Goal: Complete application form

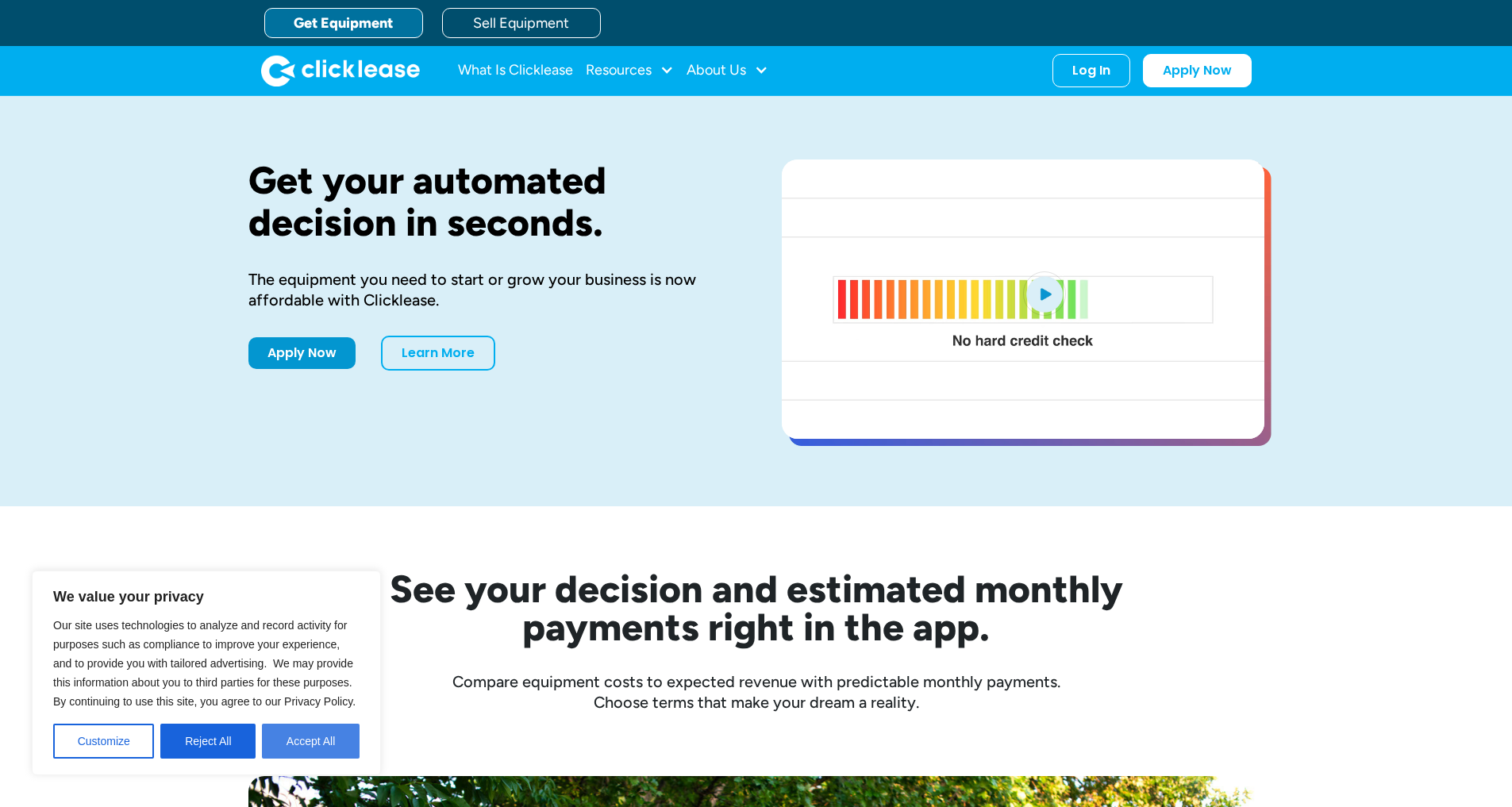
click at [306, 754] on button "Accept All" at bounding box center [311, 741] width 97 height 34
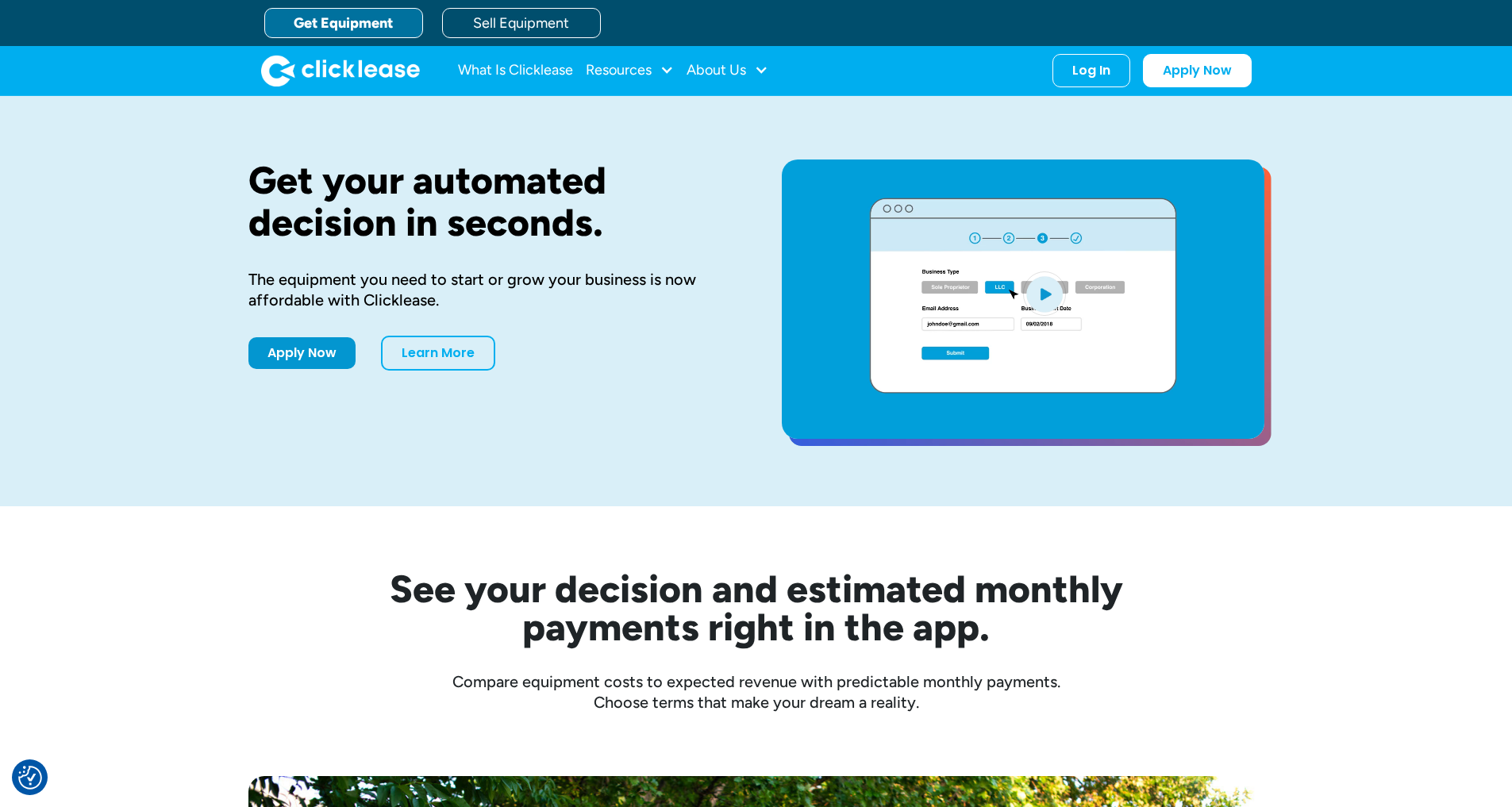
click at [307, 646] on div "See your decision and estimated monthly payments right in the app." at bounding box center [756, 608] width 1016 height 76
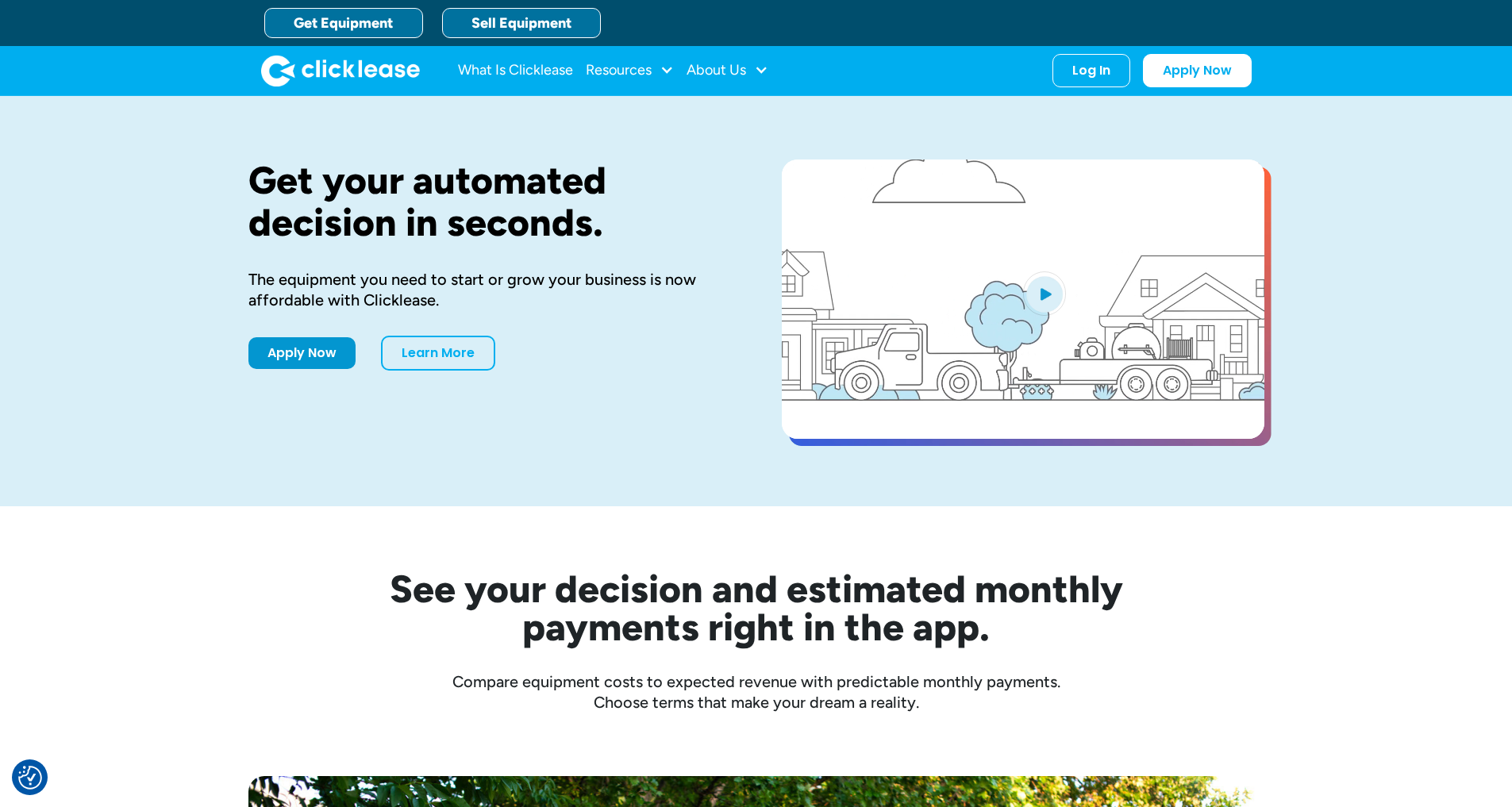
click at [556, 16] on link "Sell Equipment" at bounding box center [521, 22] width 159 height 30
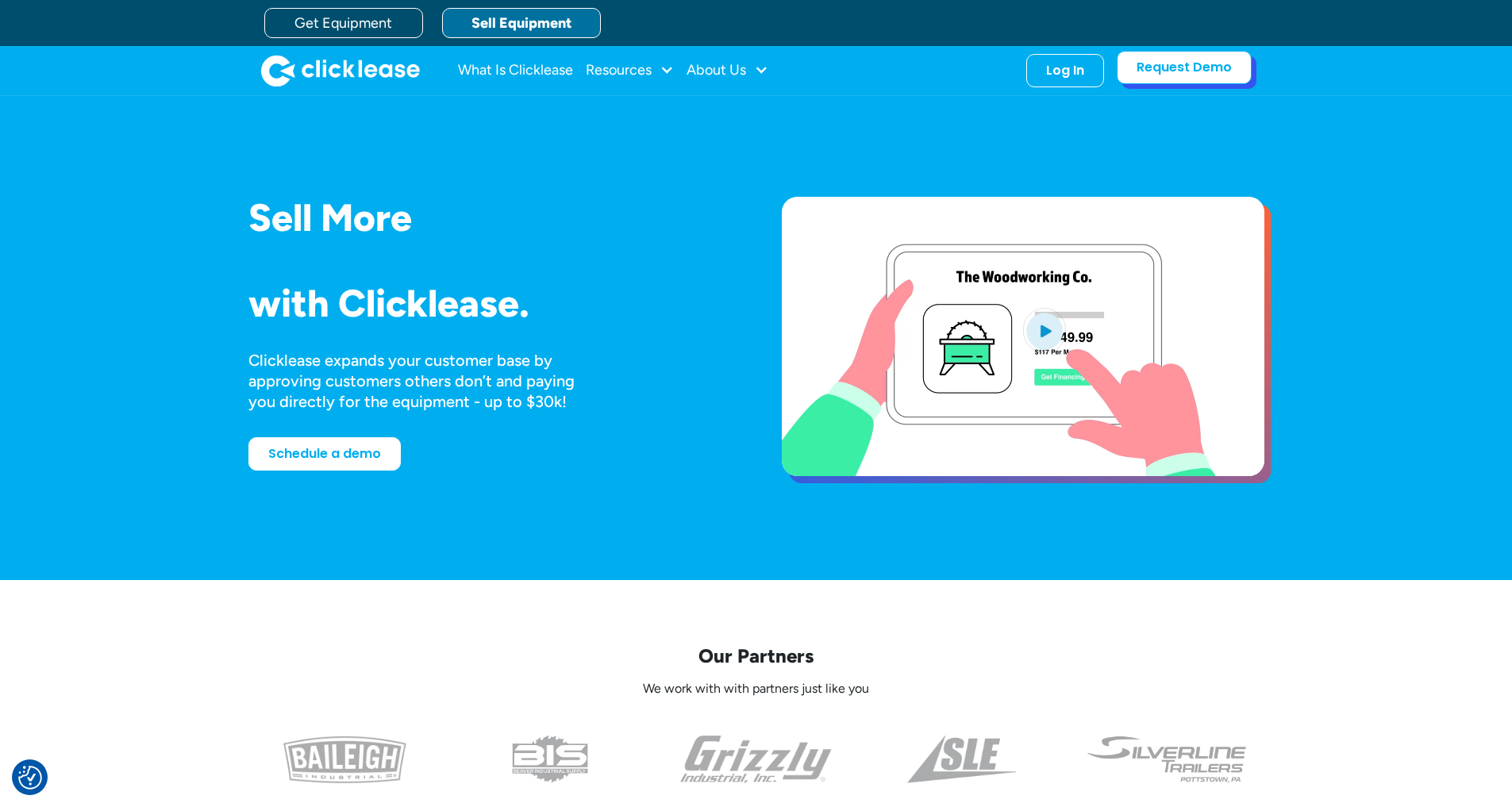
click at [1158, 84] on link "Request Demo" at bounding box center [1183, 67] width 135 height 34
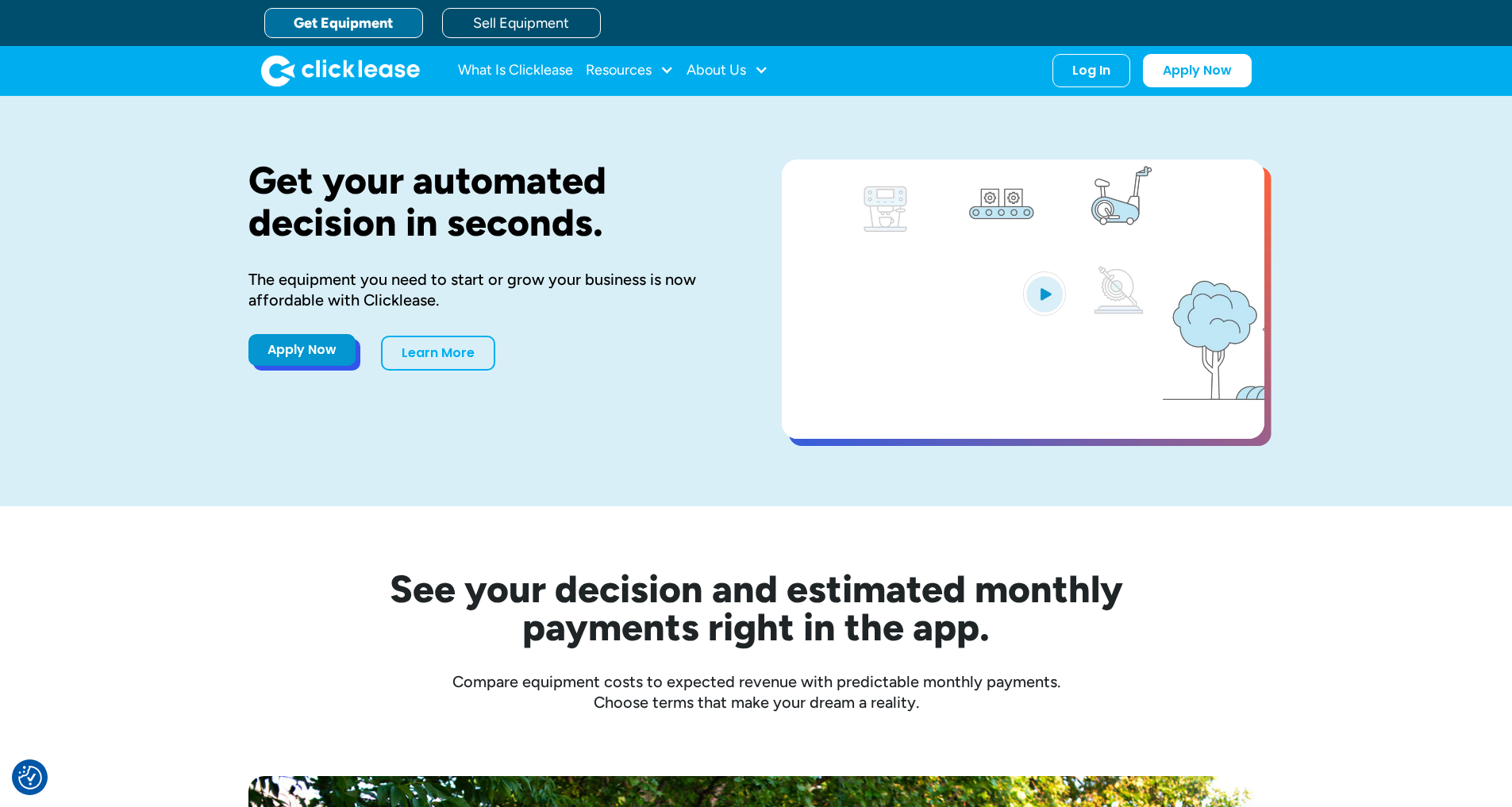
click at [318, 366] on link "Apply Now" at bounding box center [302, 349] width 107 height 32
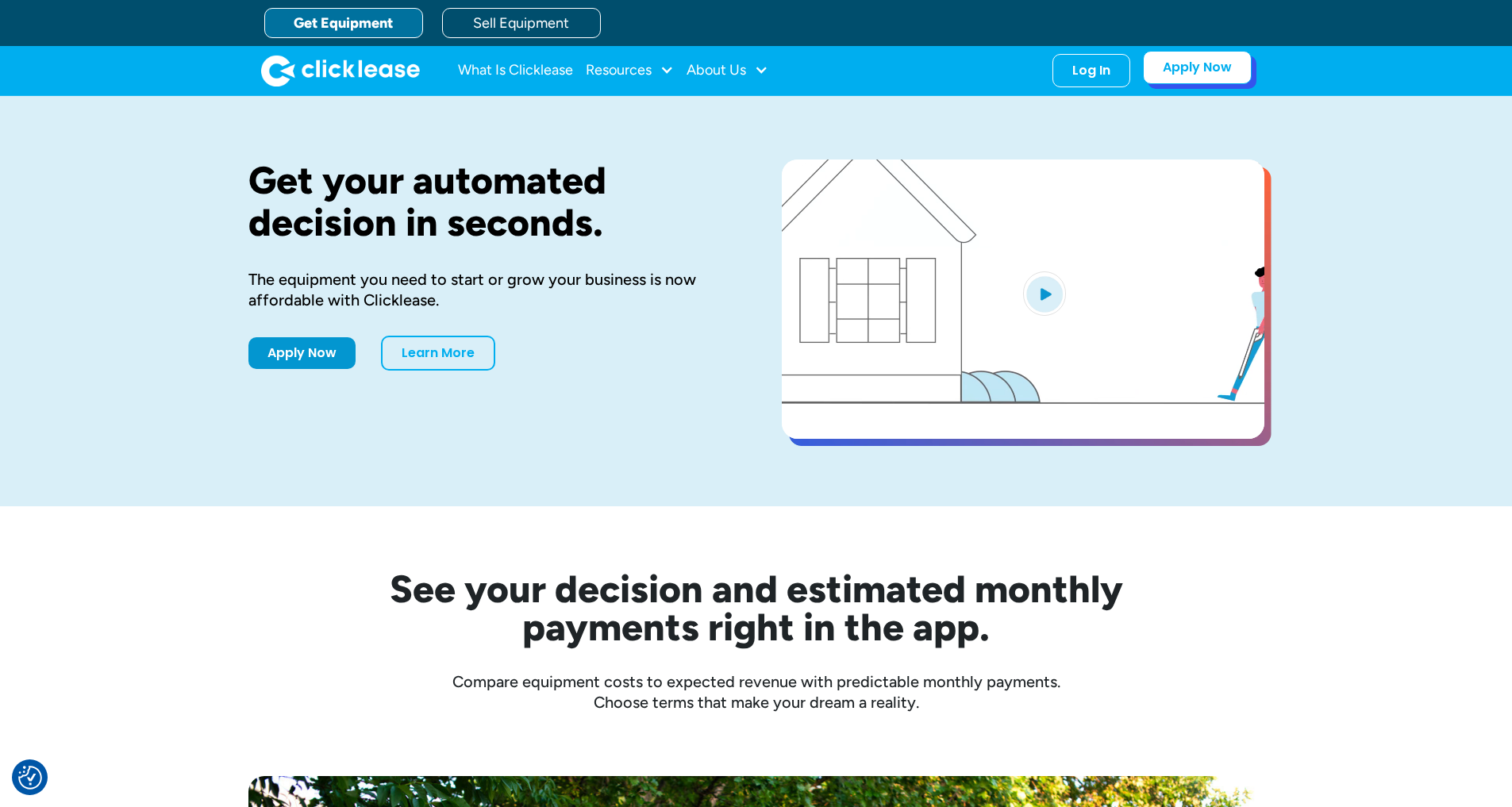
click at [1200, 84] on link "Apply Now" at bounding box center [1197, 67] width 109 height 34
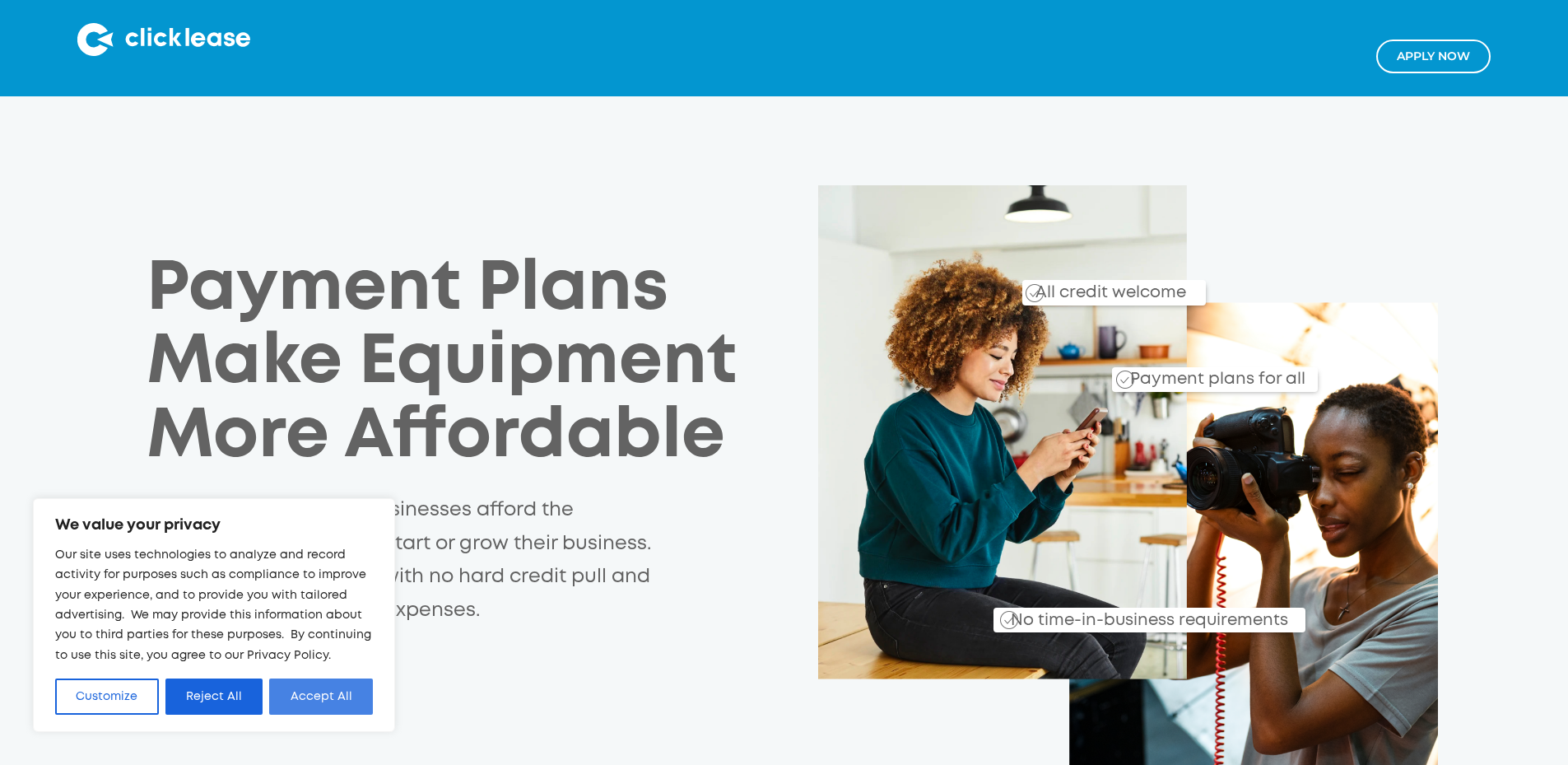
click at [335, 701] on button "Accept All" at bounding box center [321, 696] width 104 height 36
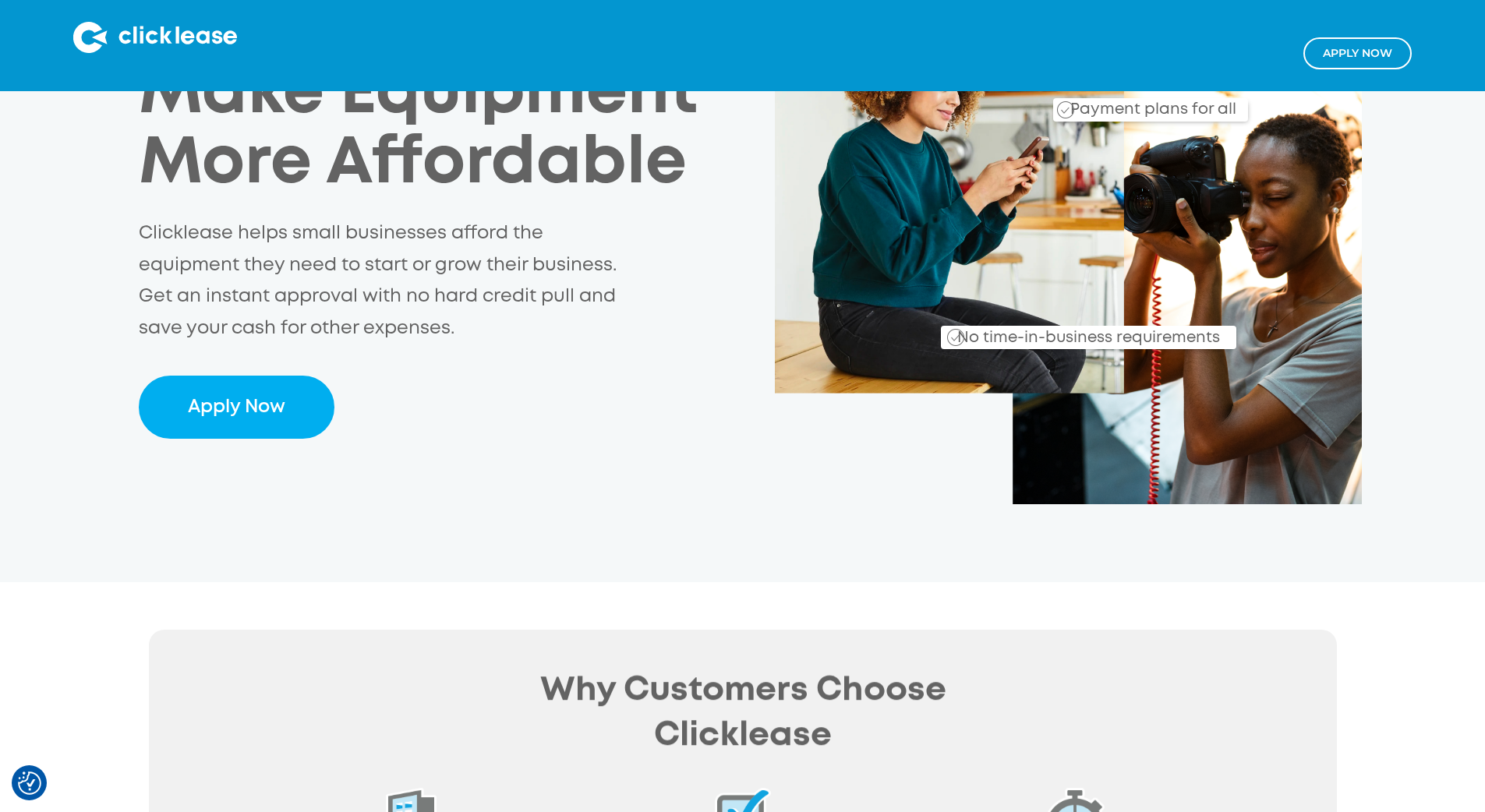
scroll to position [252, 0]
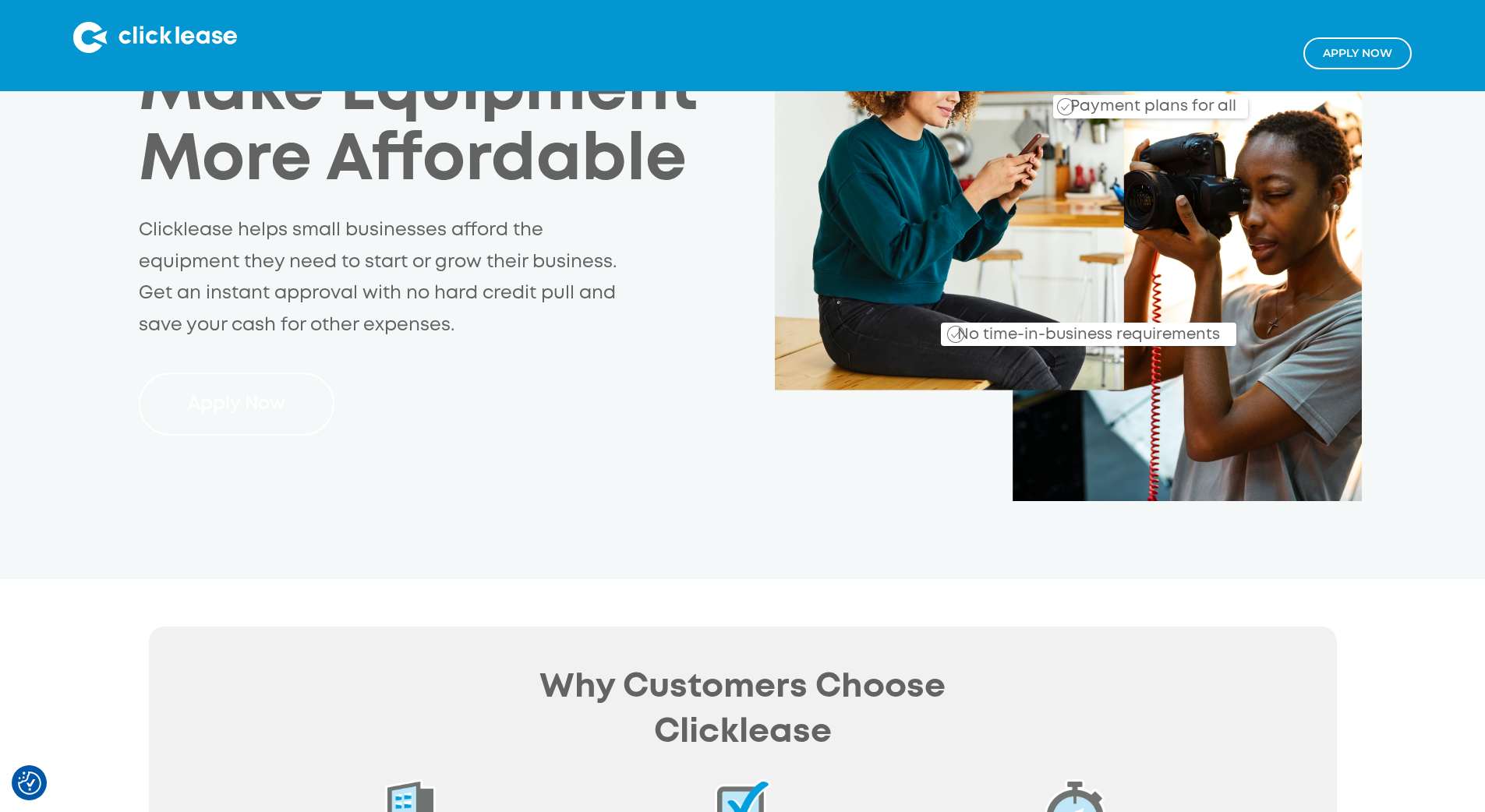
click at [256, 414] on link "Apply Now" at bounding box center [236, 404] width 196 height 64
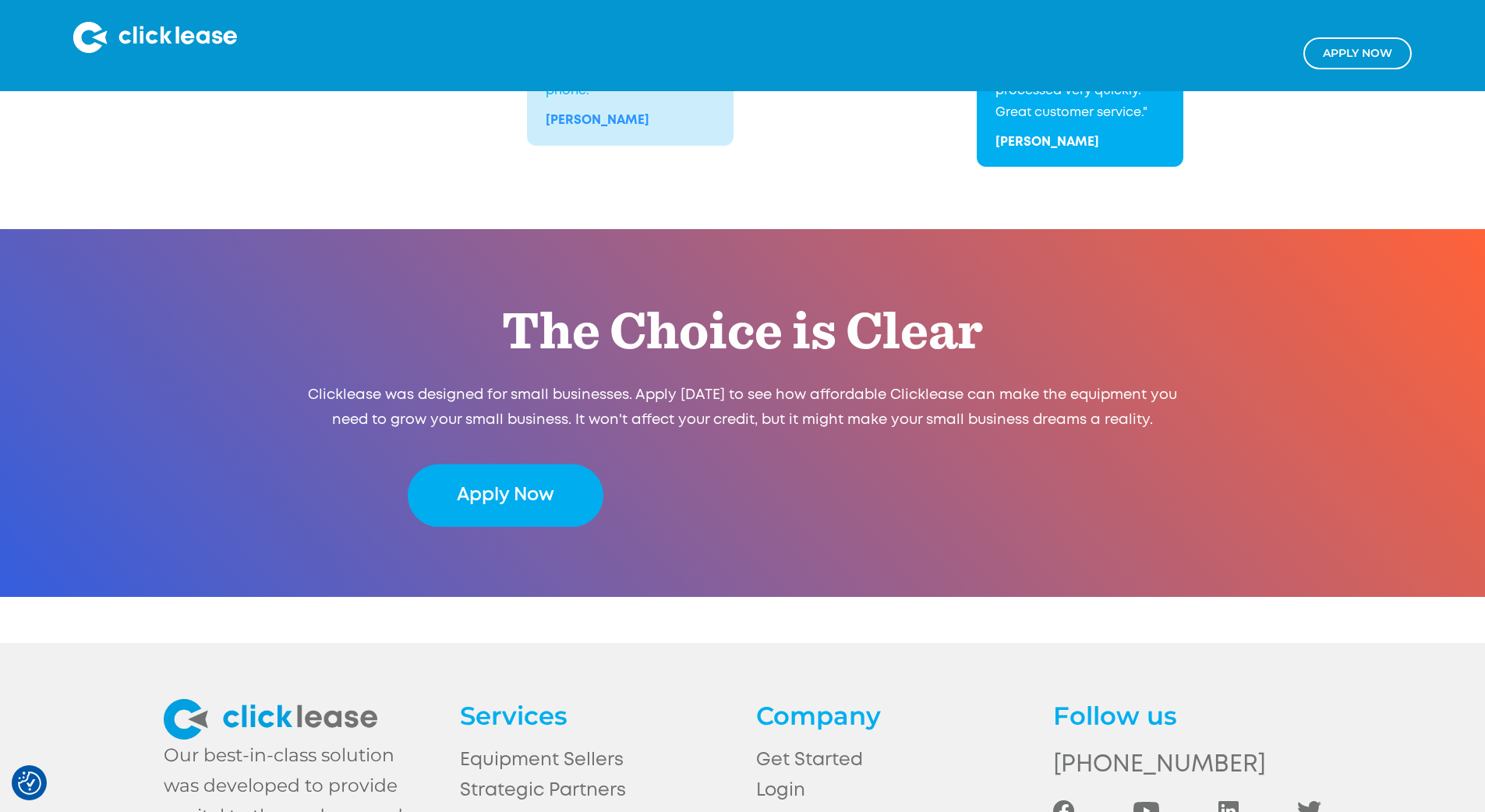
scroll to position [3245, 0]
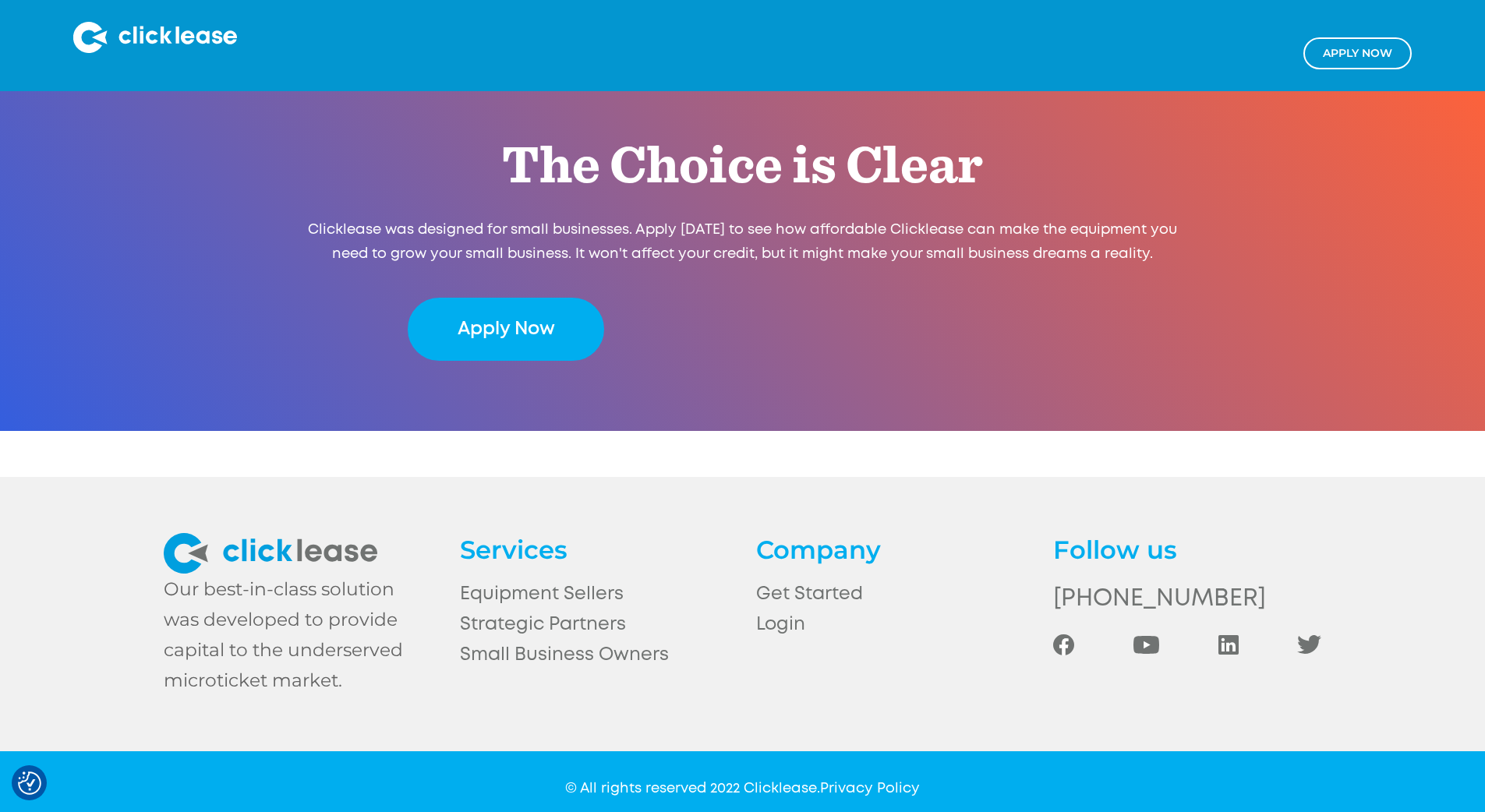
click at [1367, 53] on link "Apply NOw" at bounding box center [1357, 53] width 108 height 32
click at [491, 644] on link "Small Business Owners" at bounding box center [594, 655] width 268 height 30
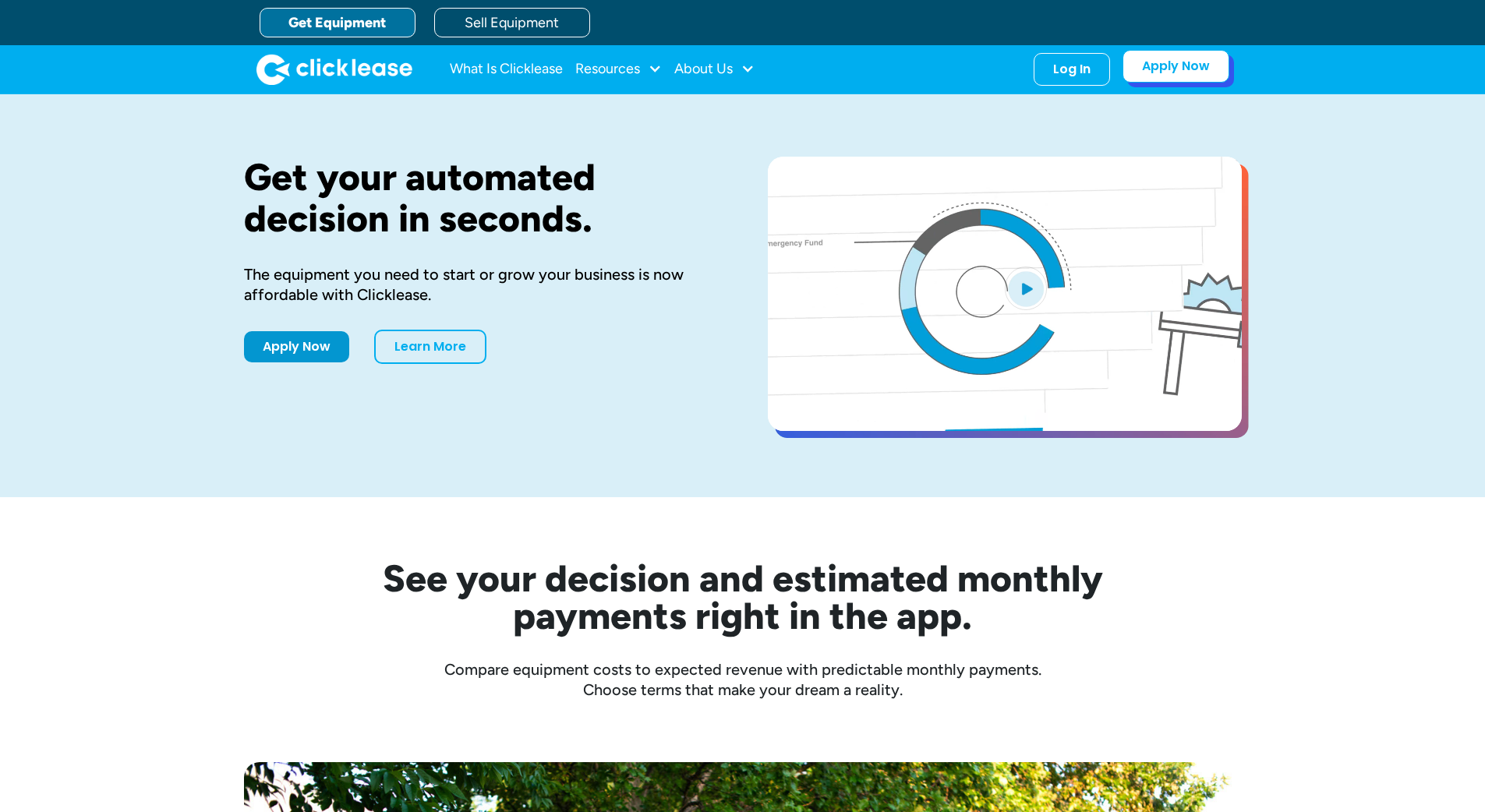
click at [1150, 83] on link "Apply Now" at bounding box center [1176, 66] width 107 height 33
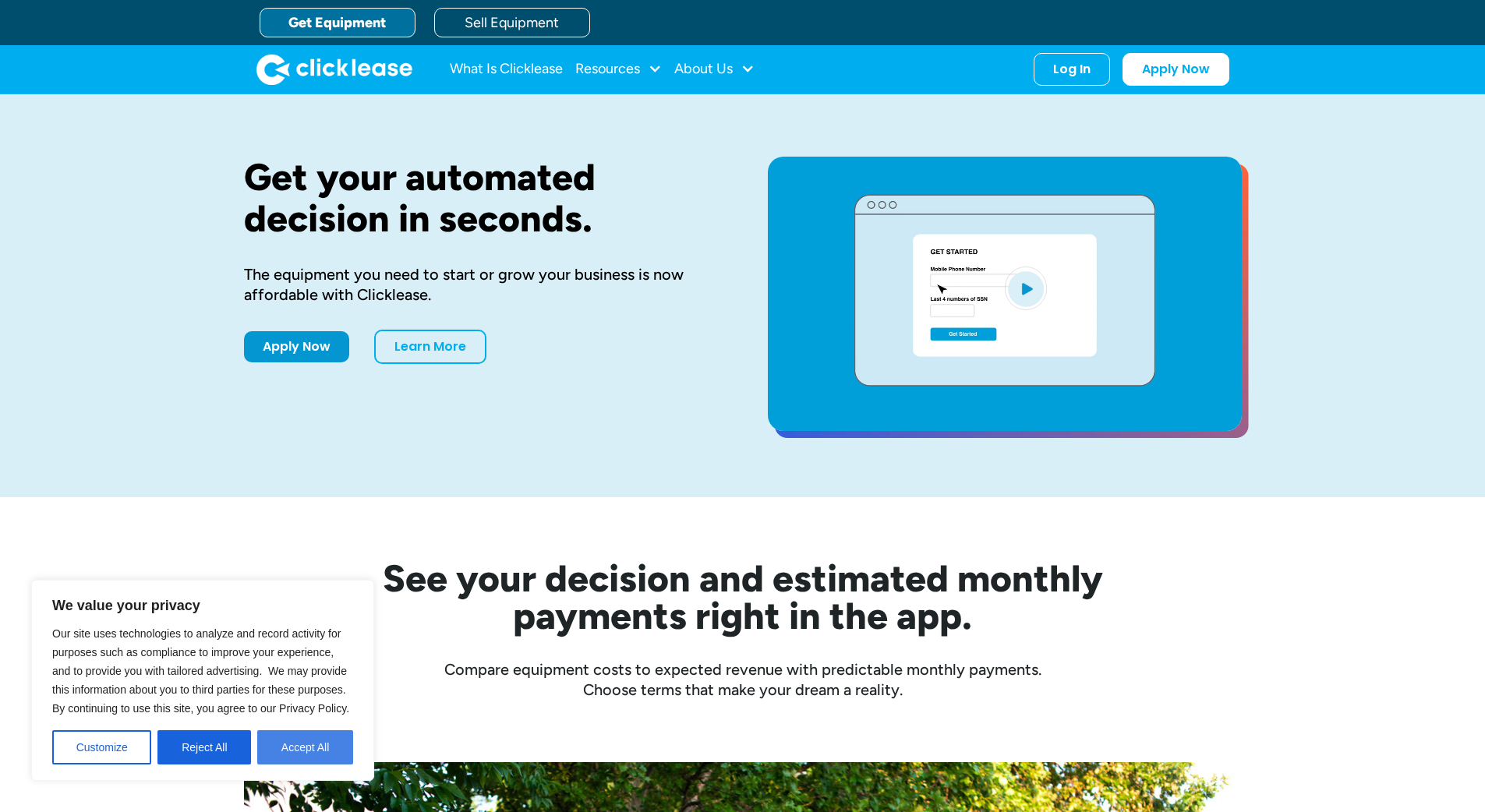
click at [310, 751] on button "Accept All" at bounding box center [305, 747] width 96 height 34
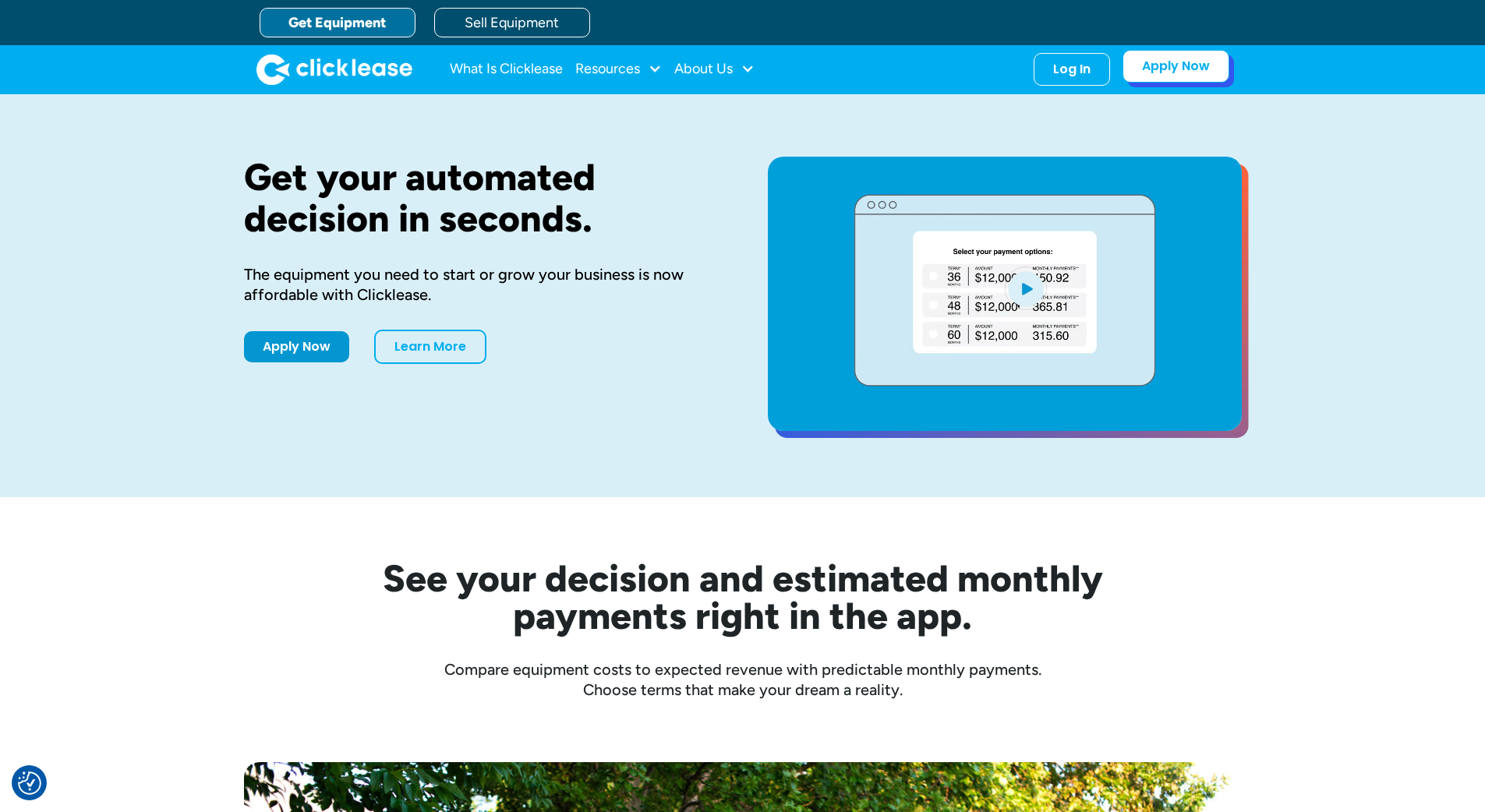
click at [1145, 83] on link "Apply Now" at bounding box center [1176, 66] width 107 height 33
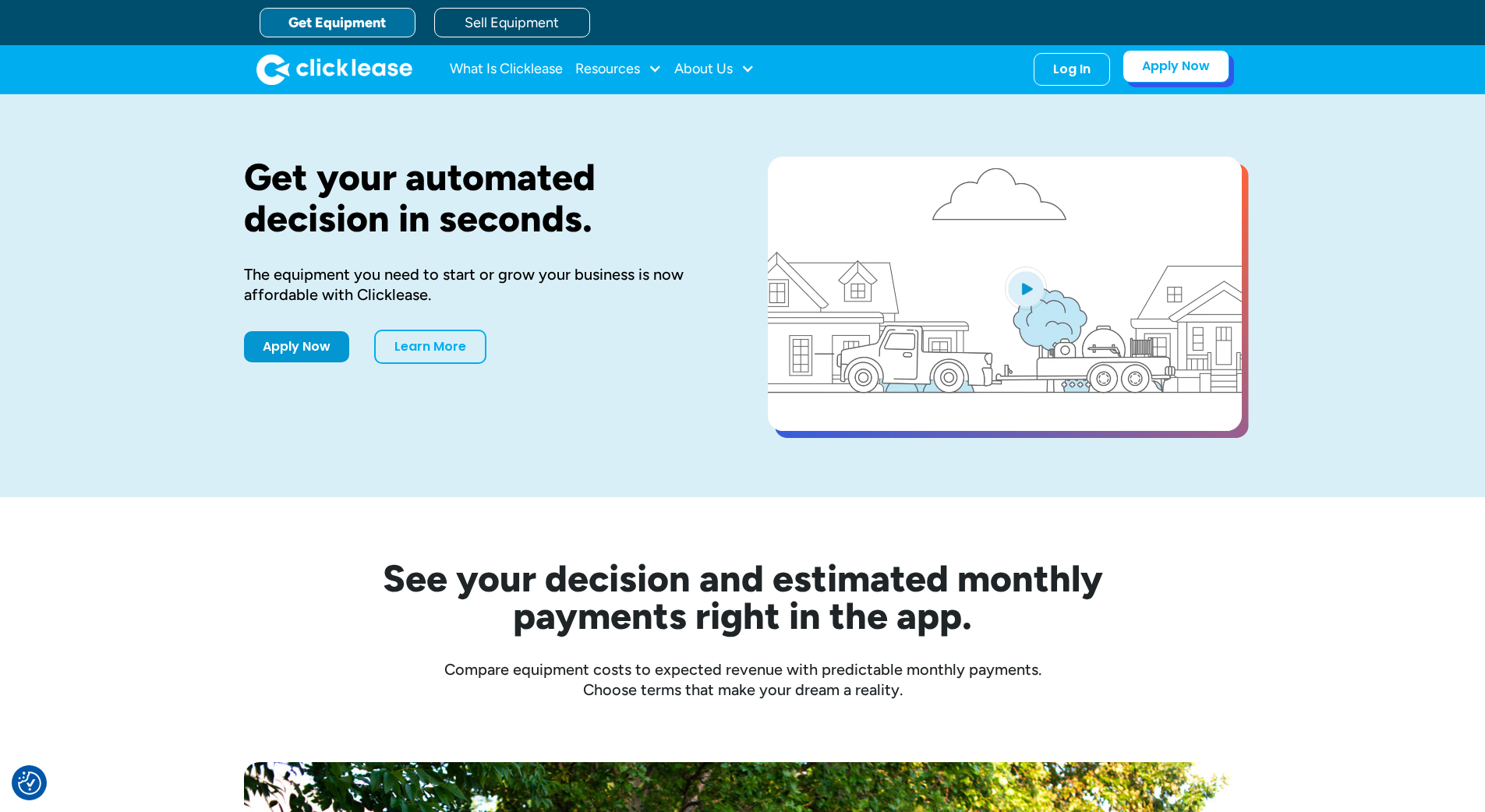
click at [1200, 83] on link "Apply Now" at bounding box center [1176, 66] width 107 height 33
click at [291, 359] on link "Apply Now" at bounding box center [296, 343] width 105 height 31
